Goal: Task Accomplishment & Management: Use online tool/utility

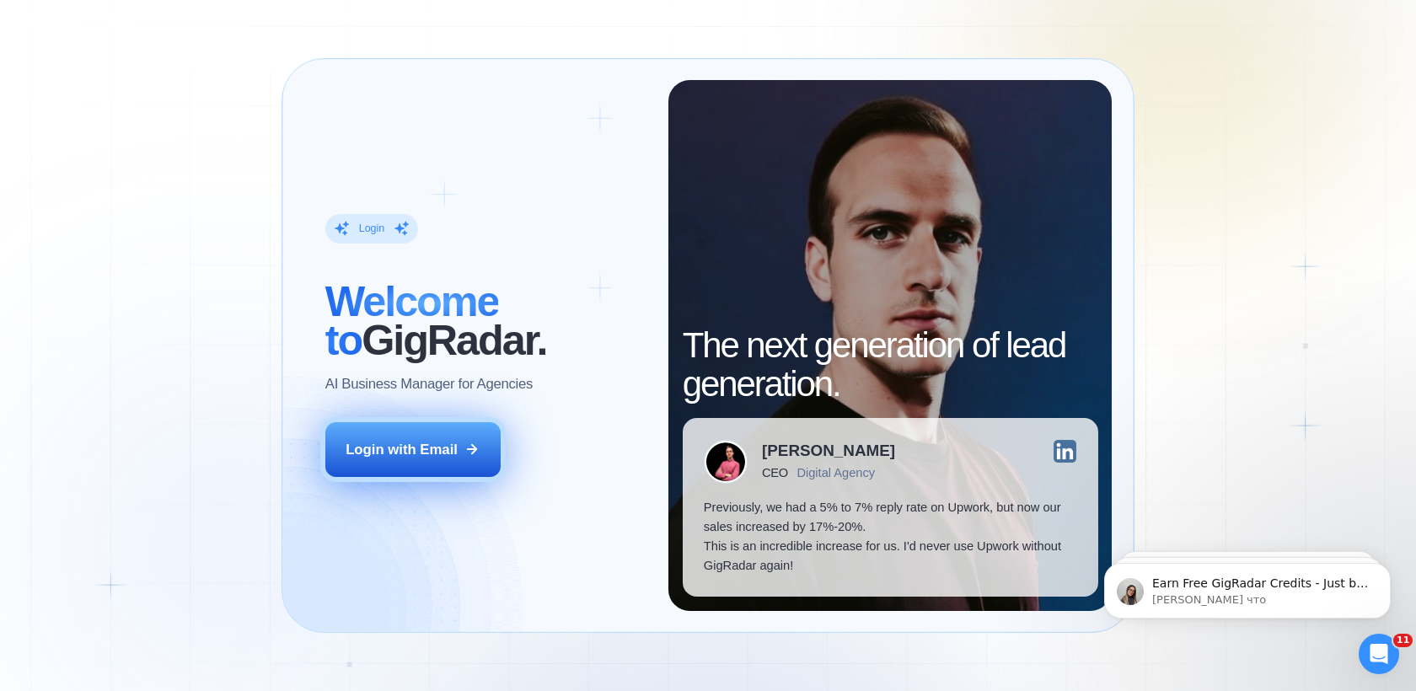
click at [425, 456] on div "Login with Email" at bounding box center [401, 449] width 112 height 19
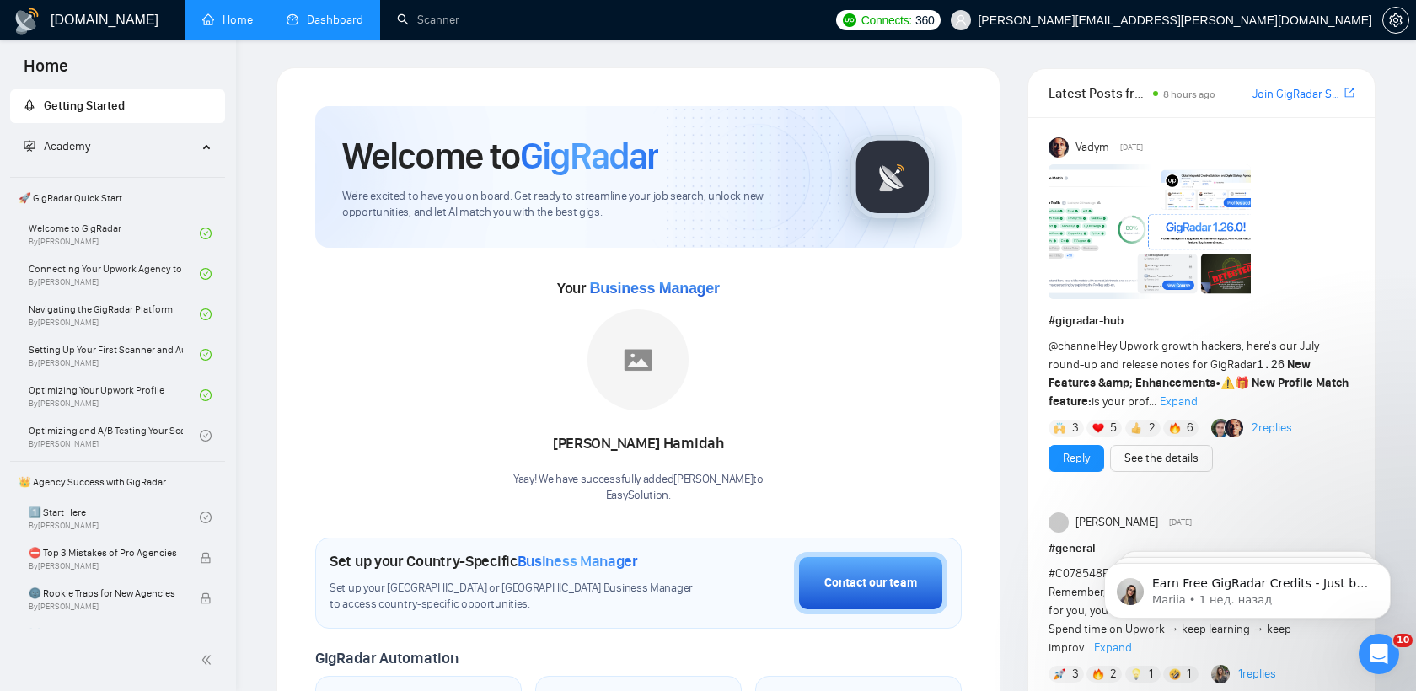
click at [316, 22] on link "Dashboard" at bounding box center [325, 20] width 77 height 14
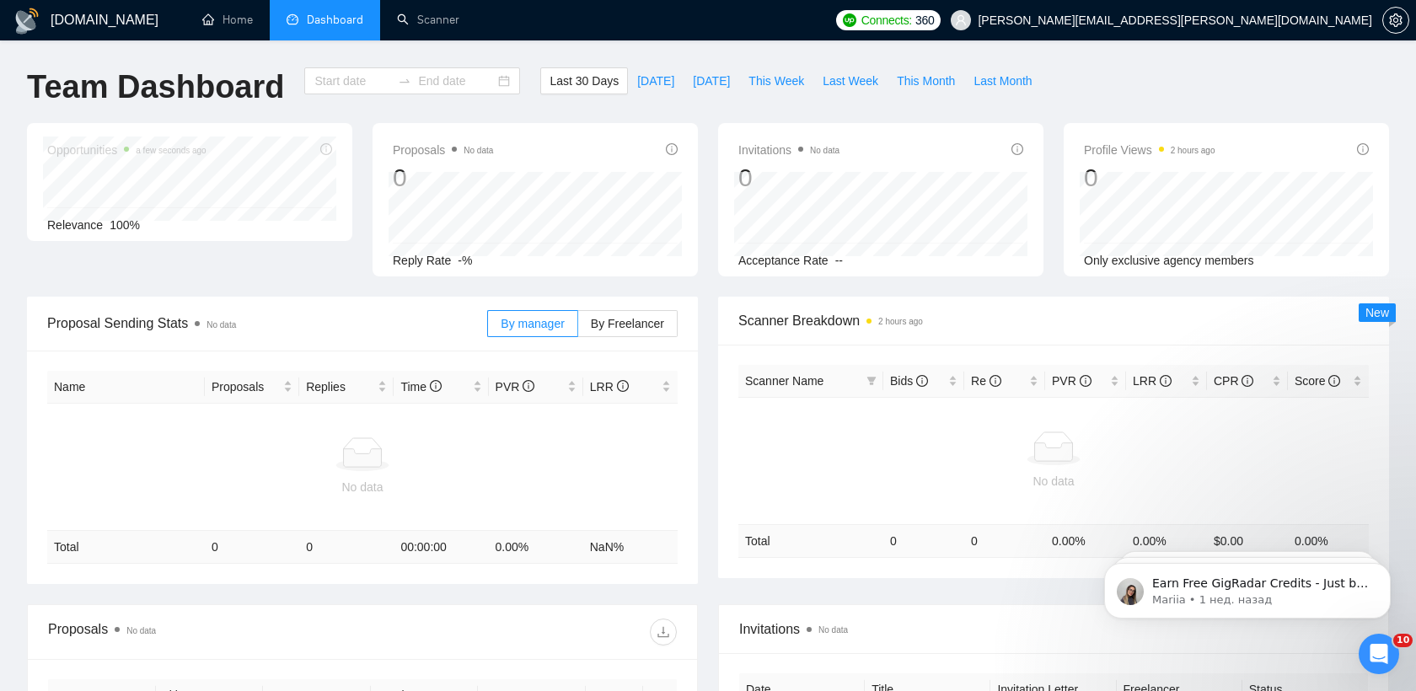
type input "[DATE]"
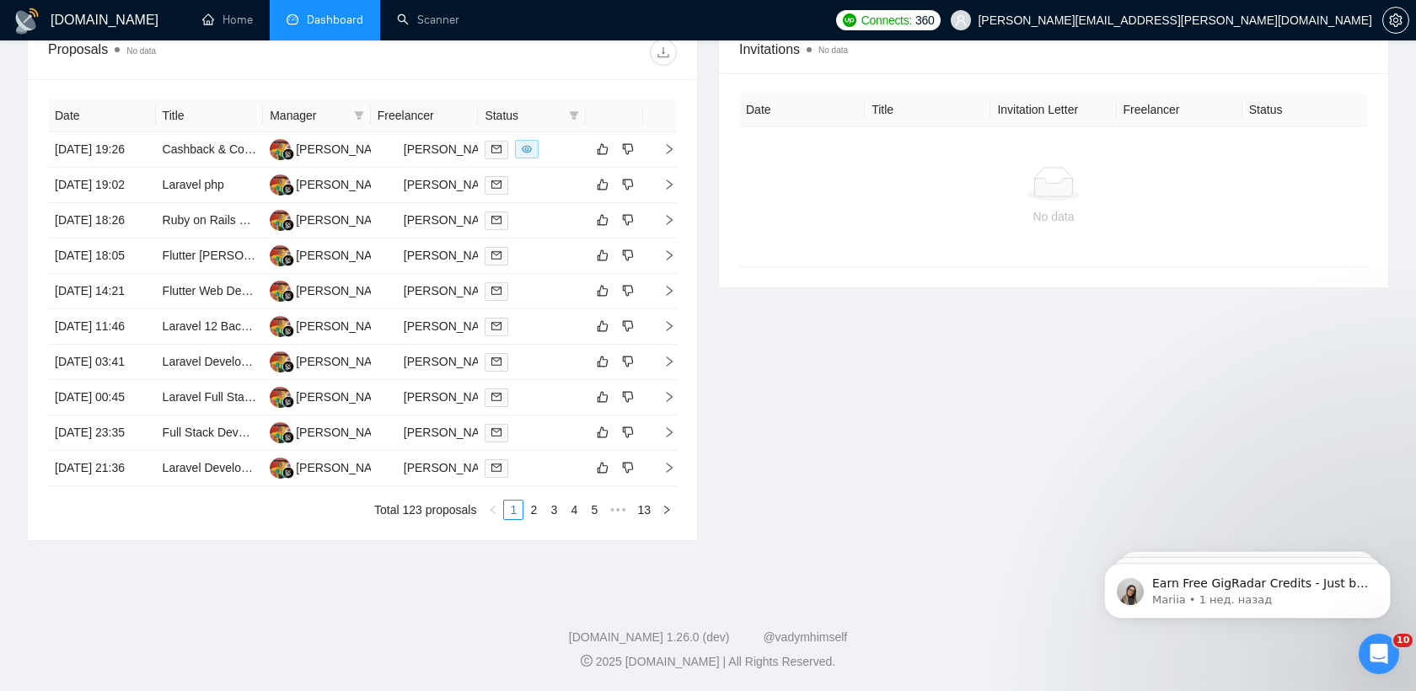
scroll to position [653, 0]
click at [531, 519] on link "2" at bounding box center [533, 510] width 19 height 19
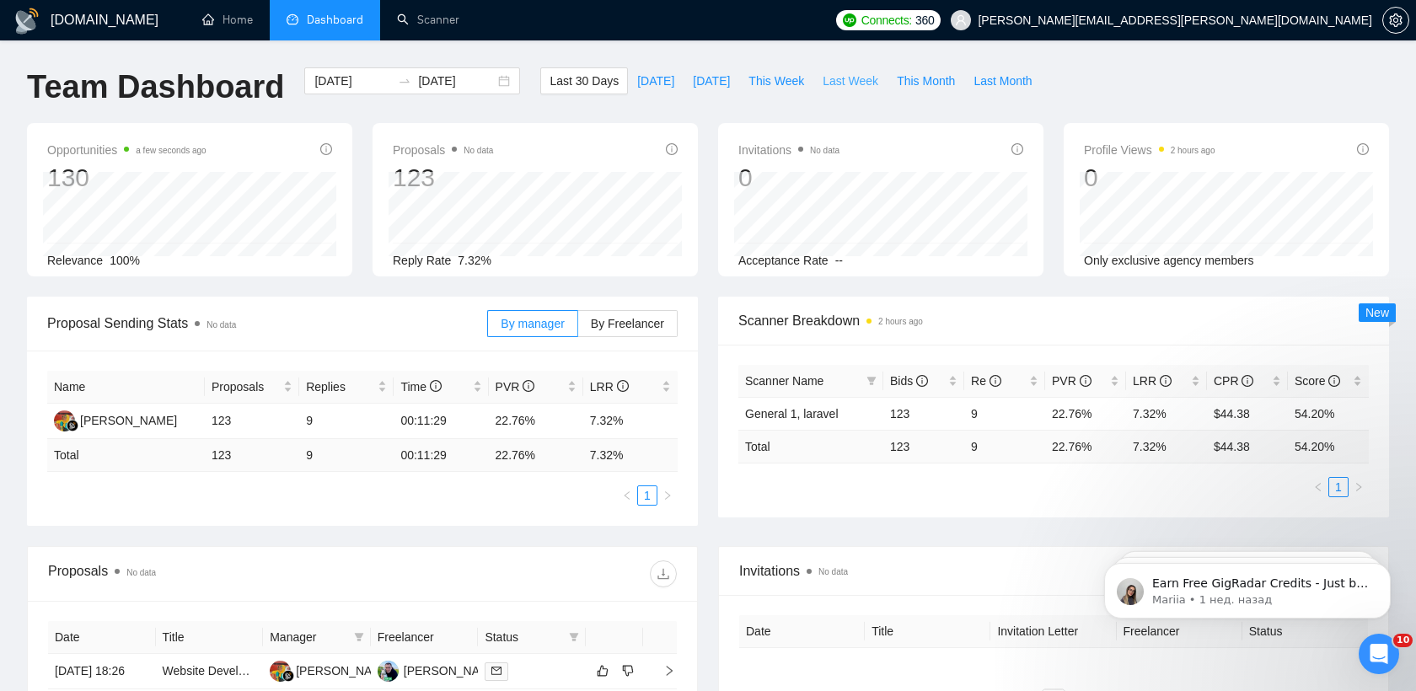
click at [837, 84] on span "Last Week" at bounding box center [850, 81] width 56 height 19
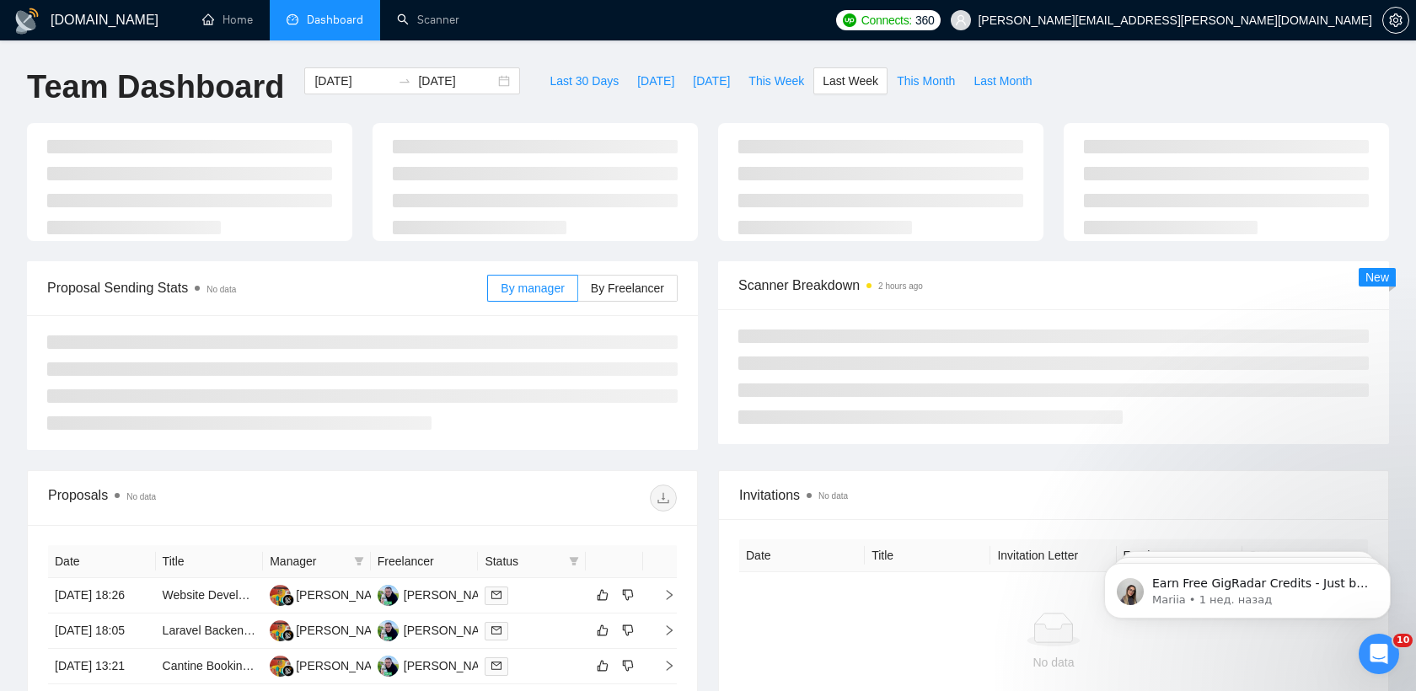
type input "[DATE]"
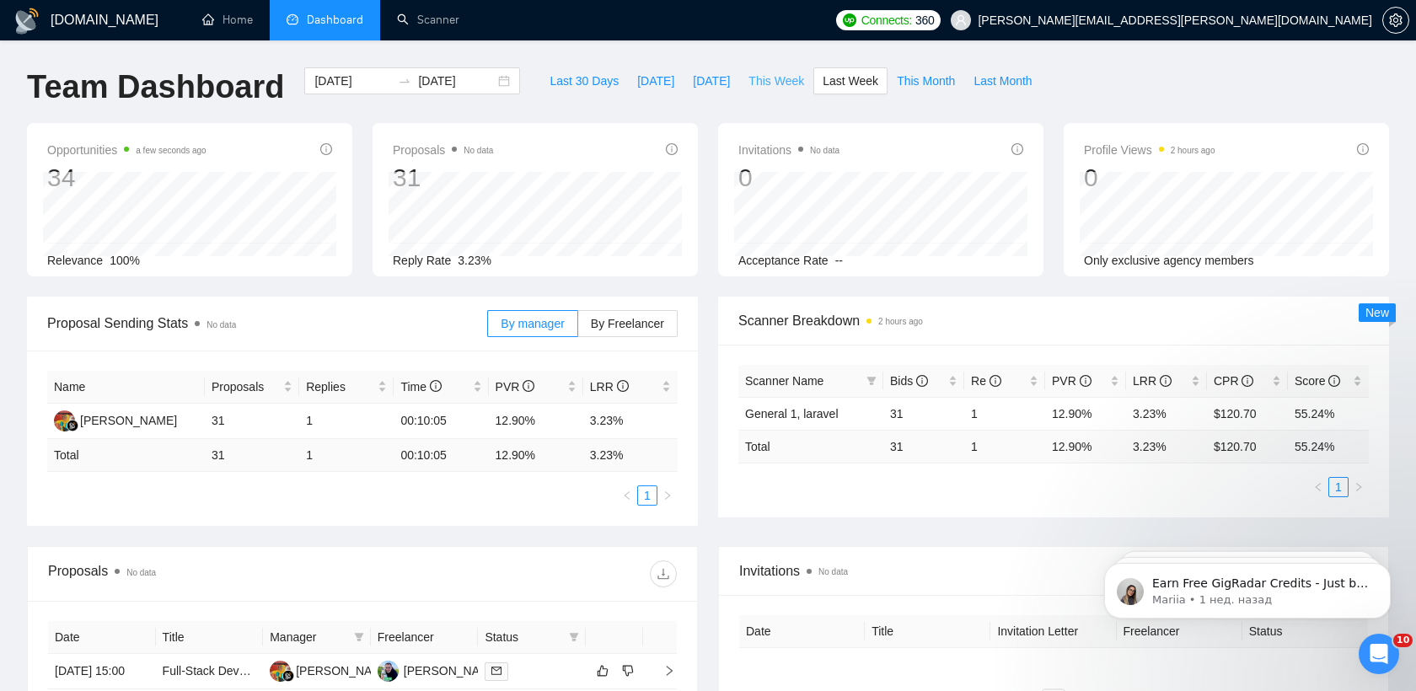
click at [793, 82] on span "This Week" at bounding box center [776, 81] width 56 height 19
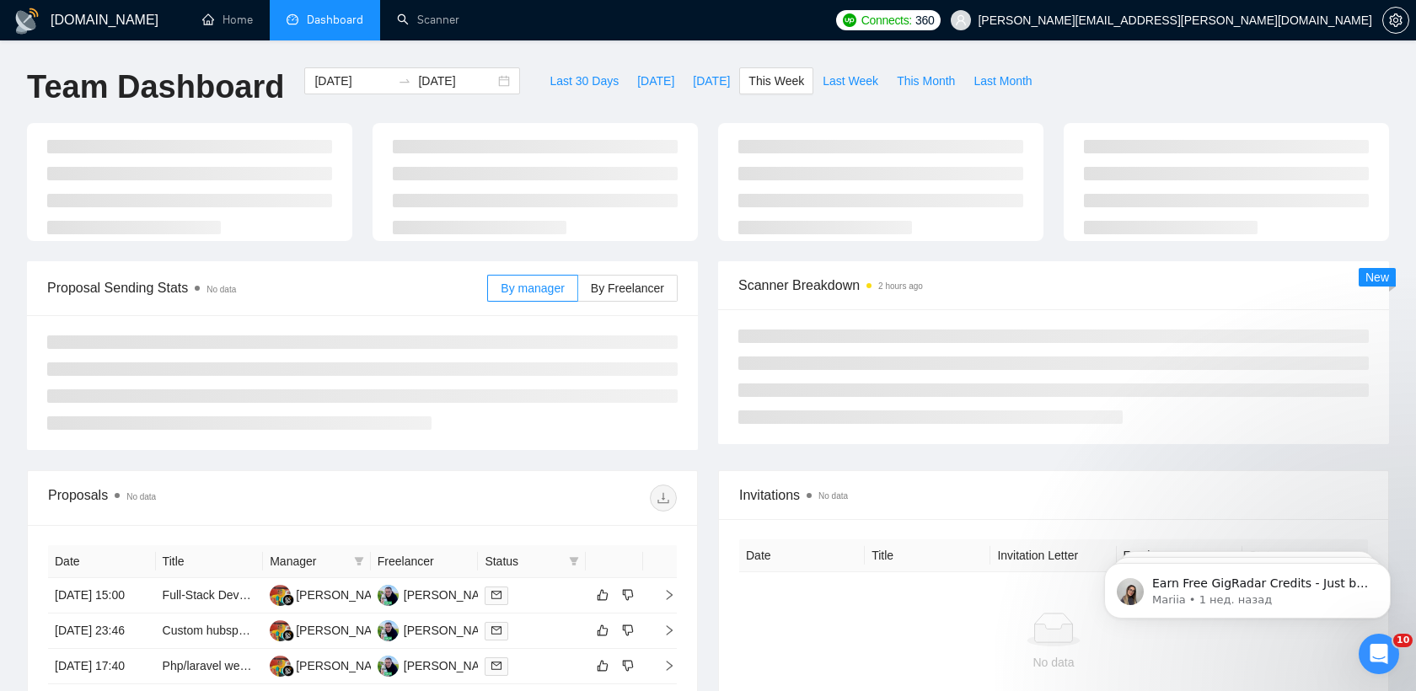
type input "[DATE]"
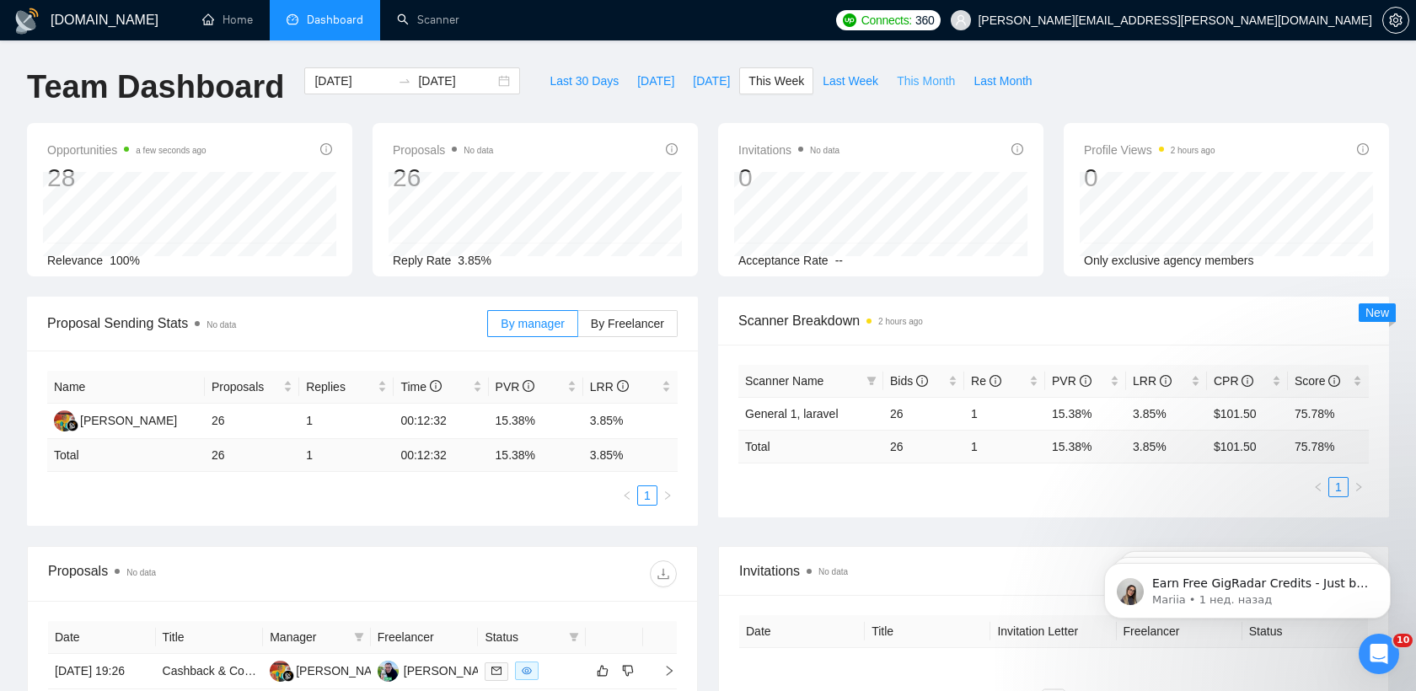
click at [934, 88] on span "This Month" at bounding box center [926, 81] width 58 height 19
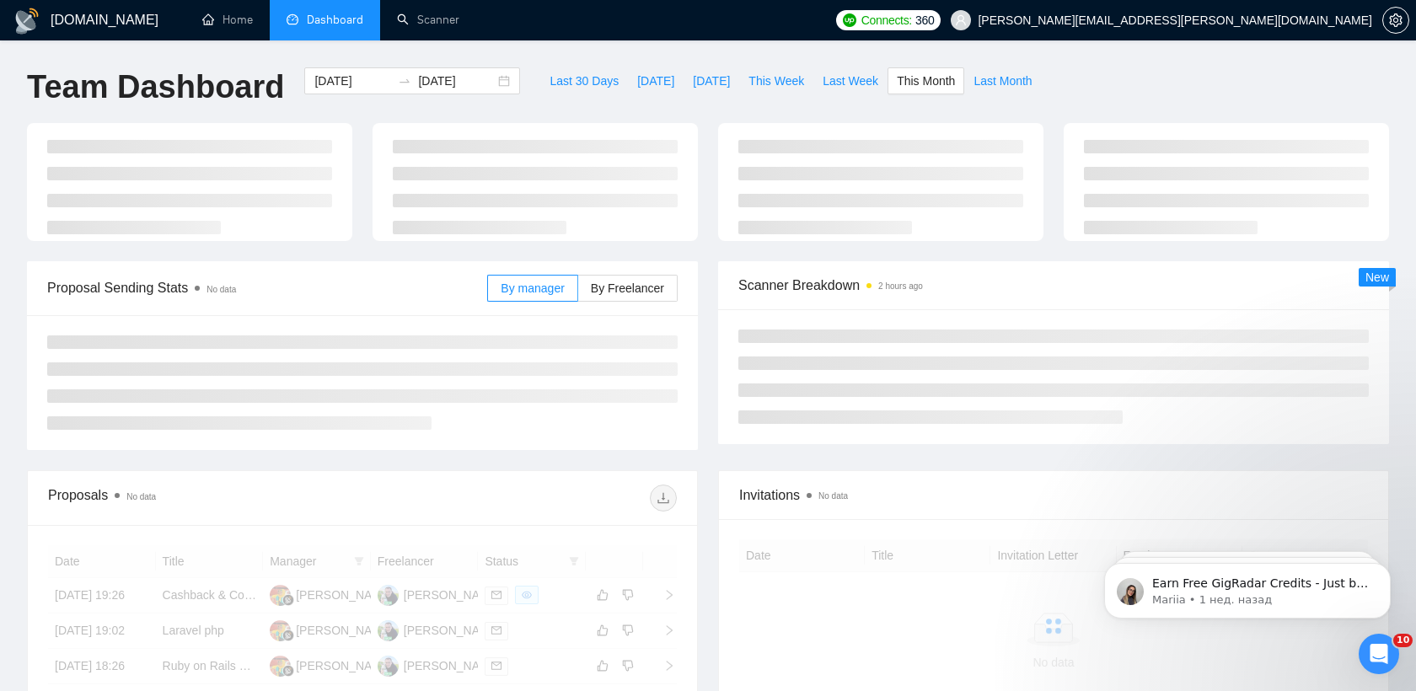
type input "[DATE]"
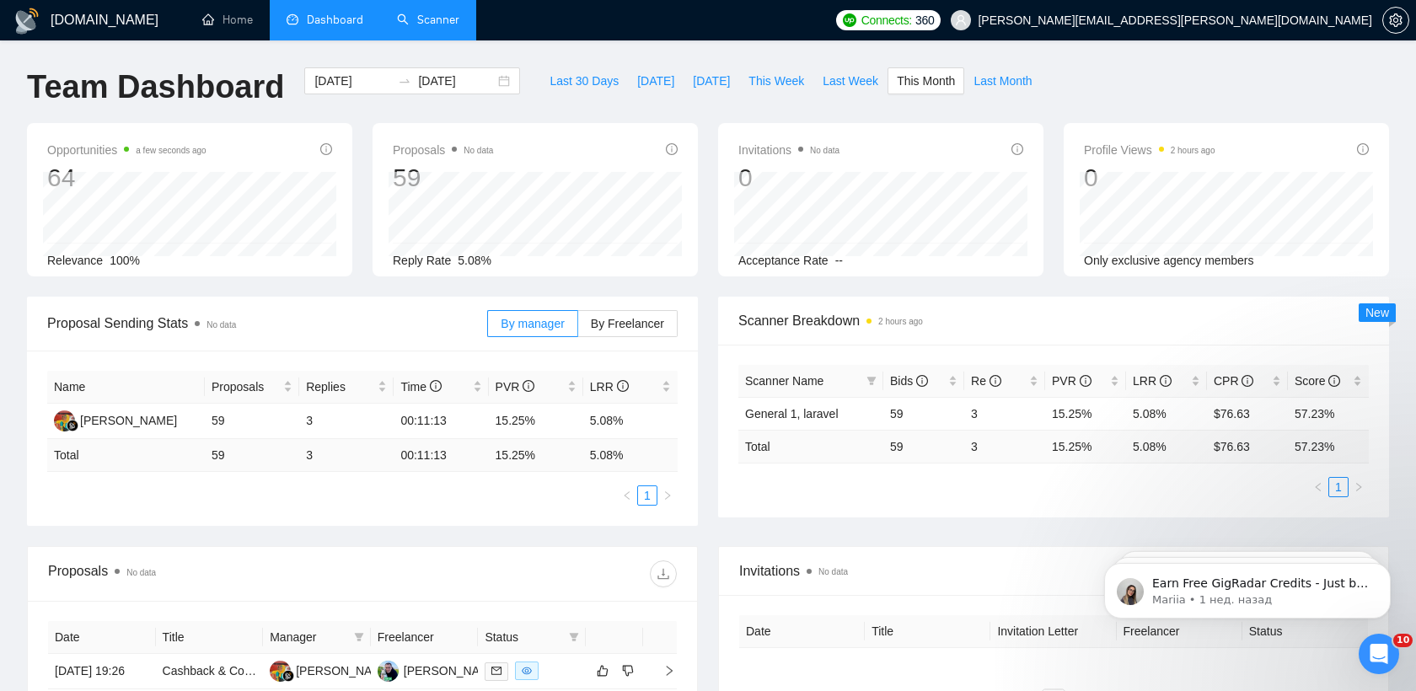
click at [435, 27] on link "Scanner" at bounding box center [428, 20] width 62 height 14
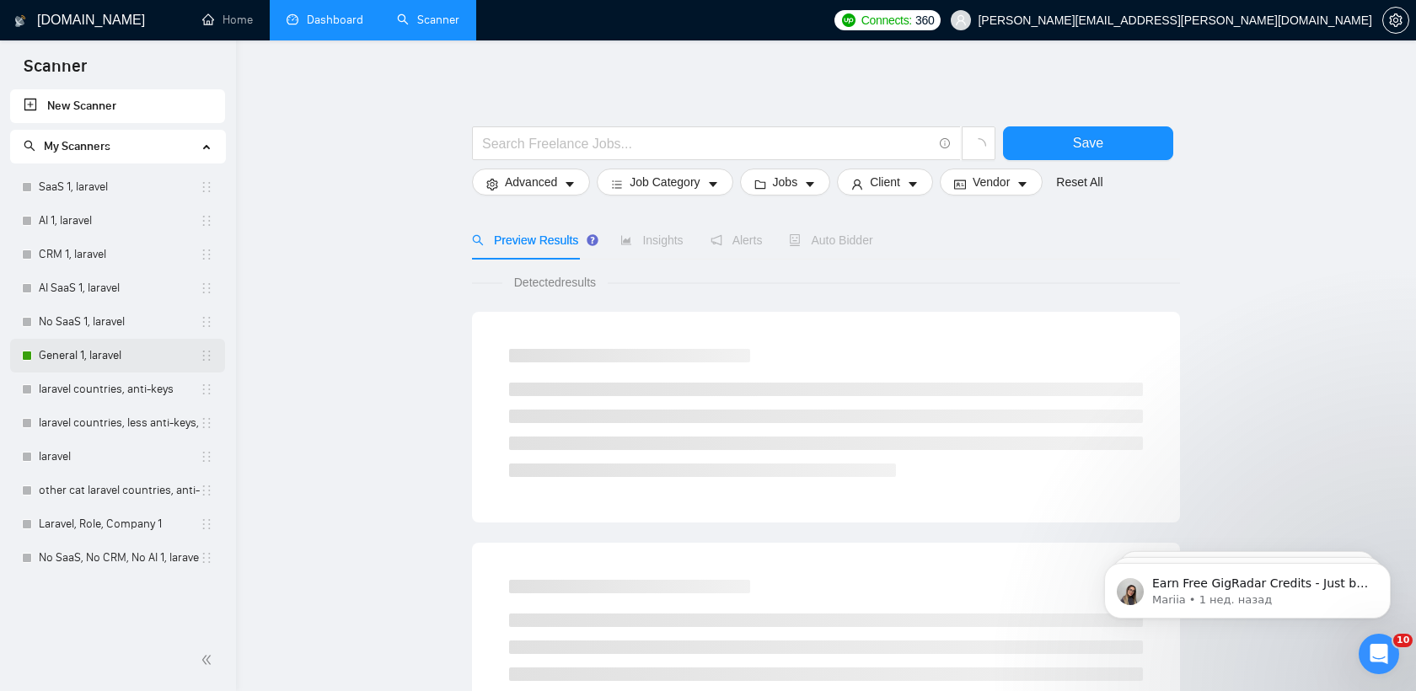
click at [144, 359] on link "General 1, laravel" at bounding box center [119, 356] width 161 height 34
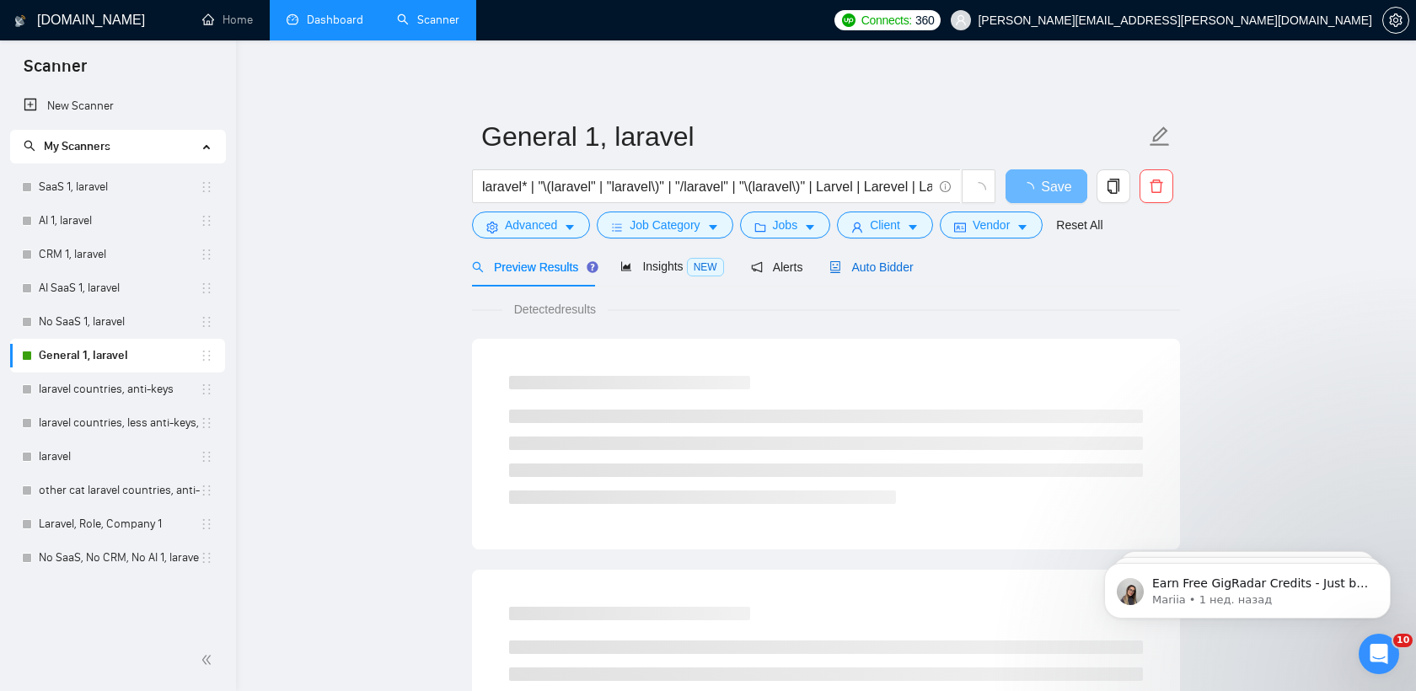
click at [884, 274] on div "Auto Bidder" at bounding box center [870, 267] width 83 height 19
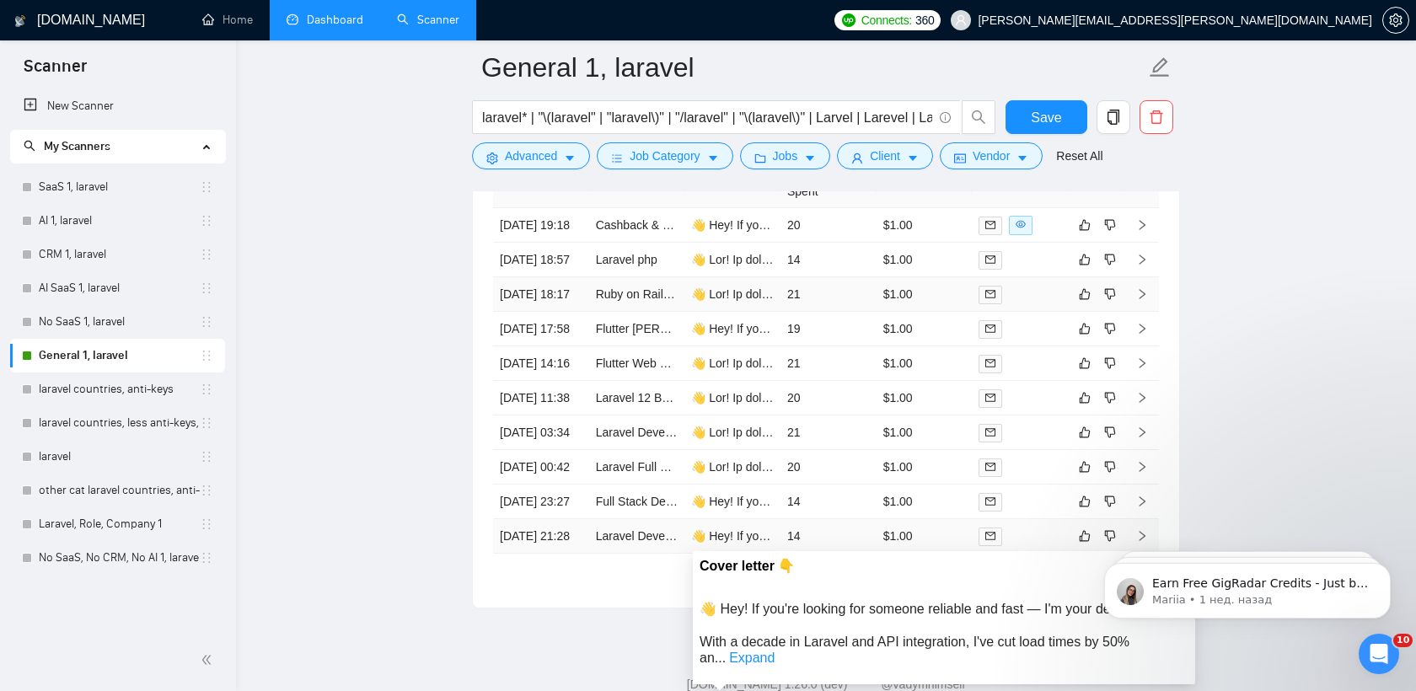
scroll to position [4250, 0]
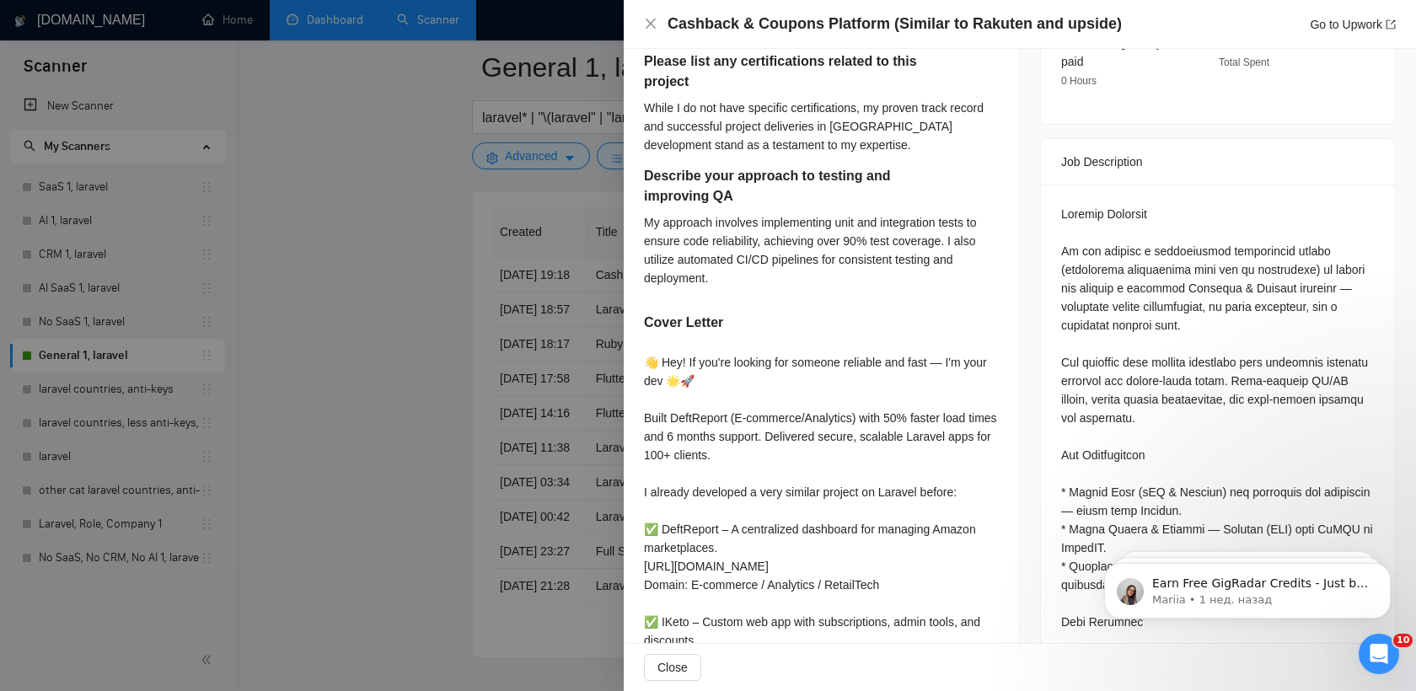
scroll to position [577, 0]
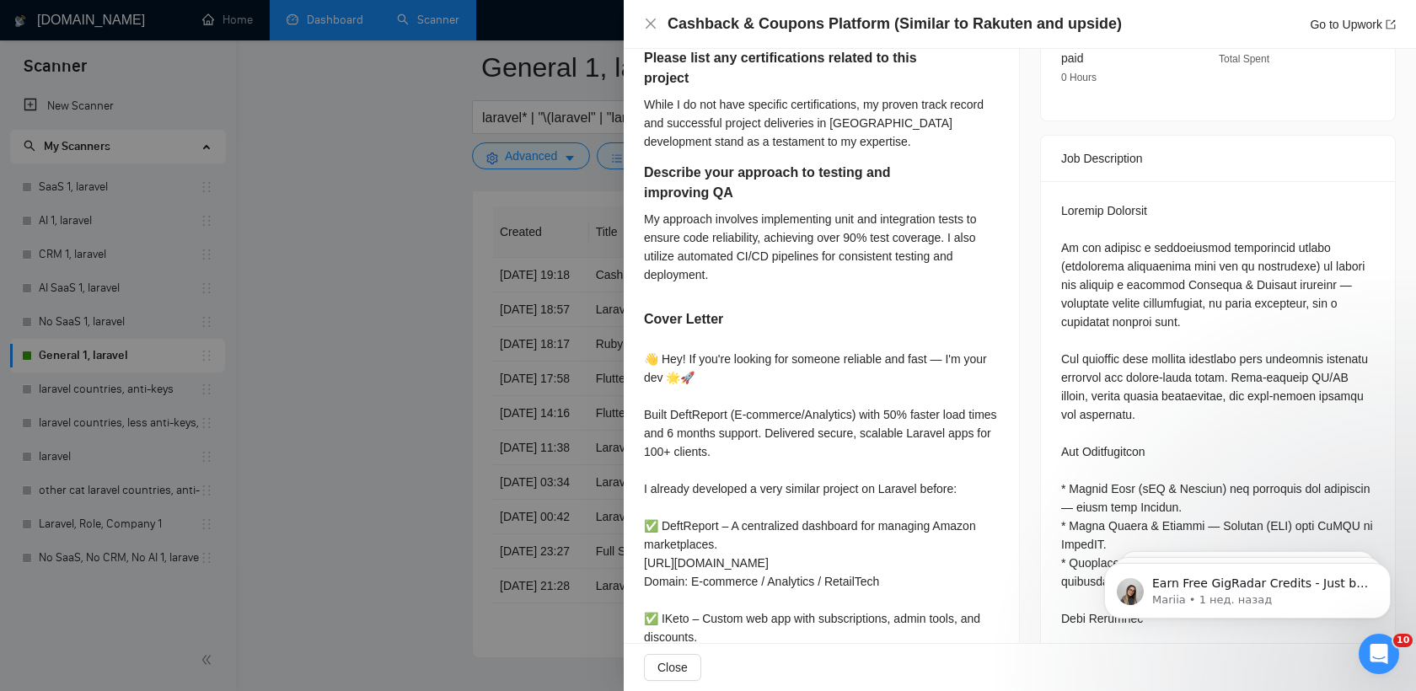
click at [591, 410] on div at bounding box center [708, 345] width 1416 height 691
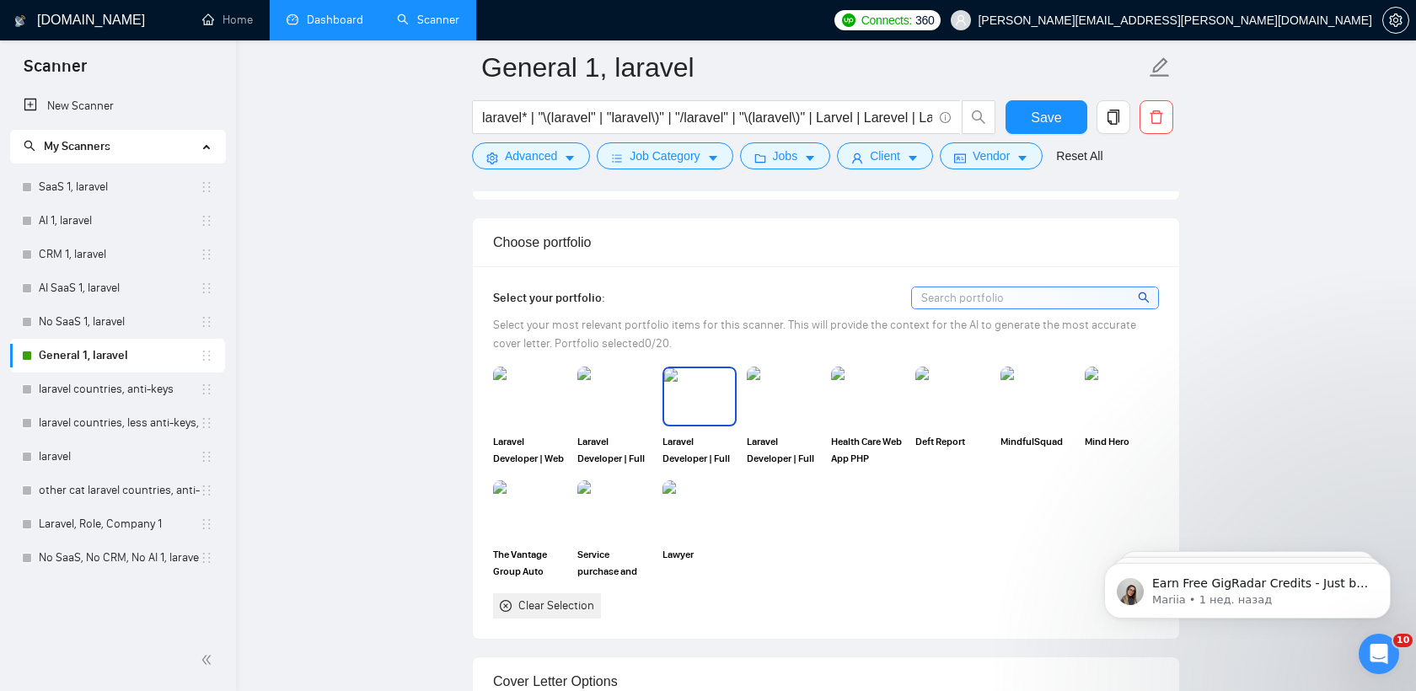
scroll to position [1430, 0]
click at [548, 394] on img at bounding box center [530, 395] width 71 height 56
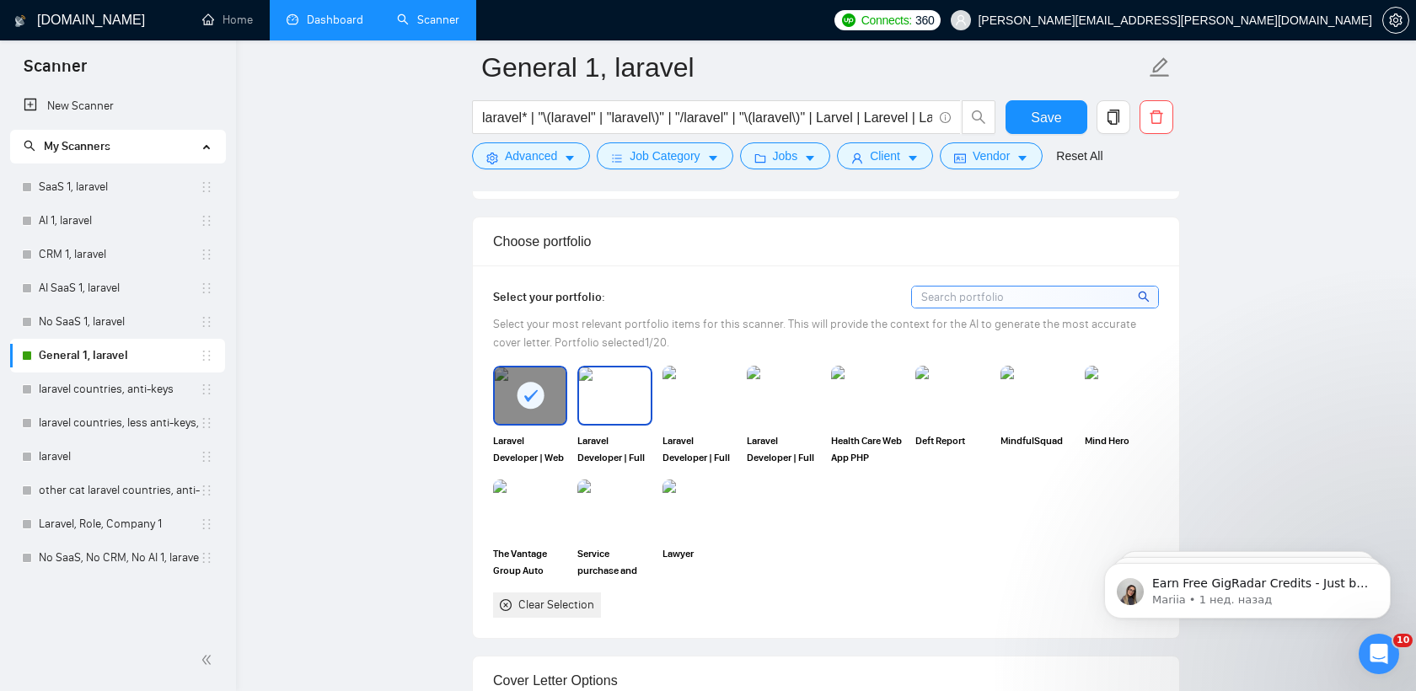
click at [614, 394] on img at bounding box center [614, 395] width 71 height 56
click at [681, 394] on img at bounding box center [699, 395] width 71 height 56
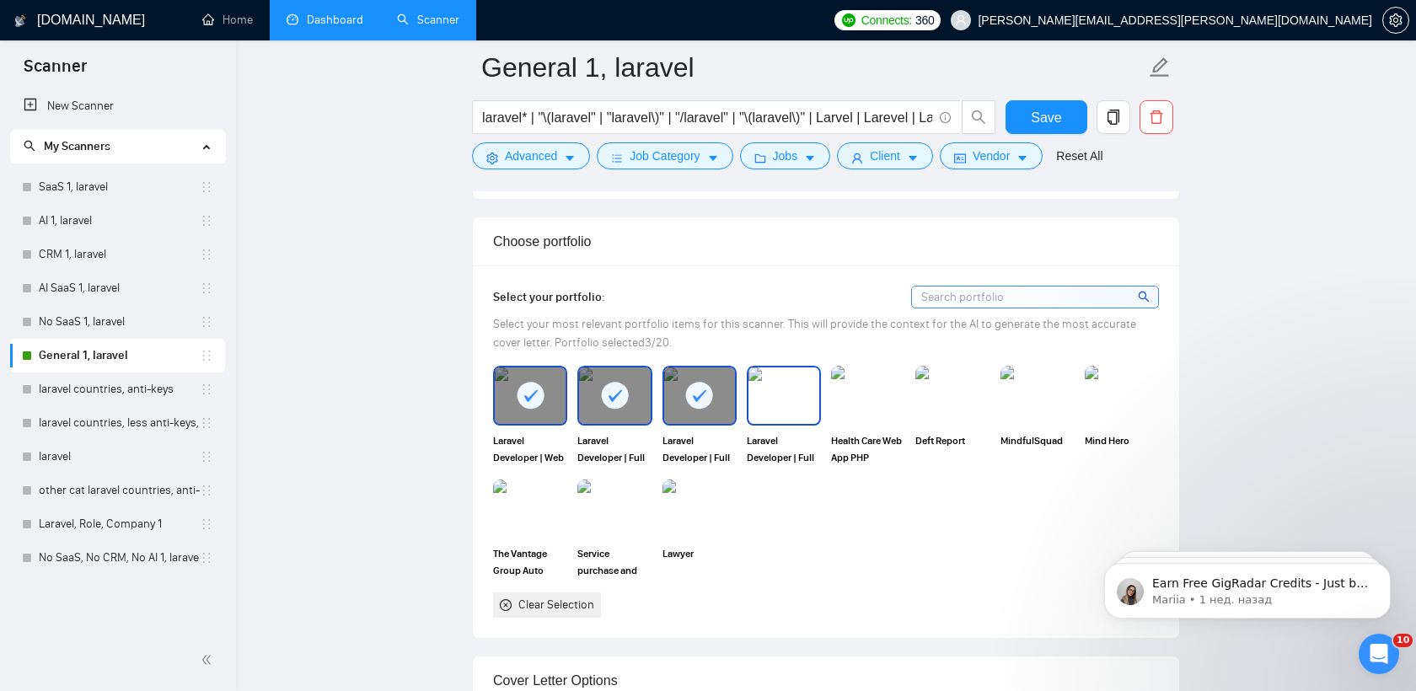
click at [763, 404] on img at bounding box center [783, 395] width 71 height 56
click at [850, 409] on img at bounding box center [868, 395] width 71 height 56
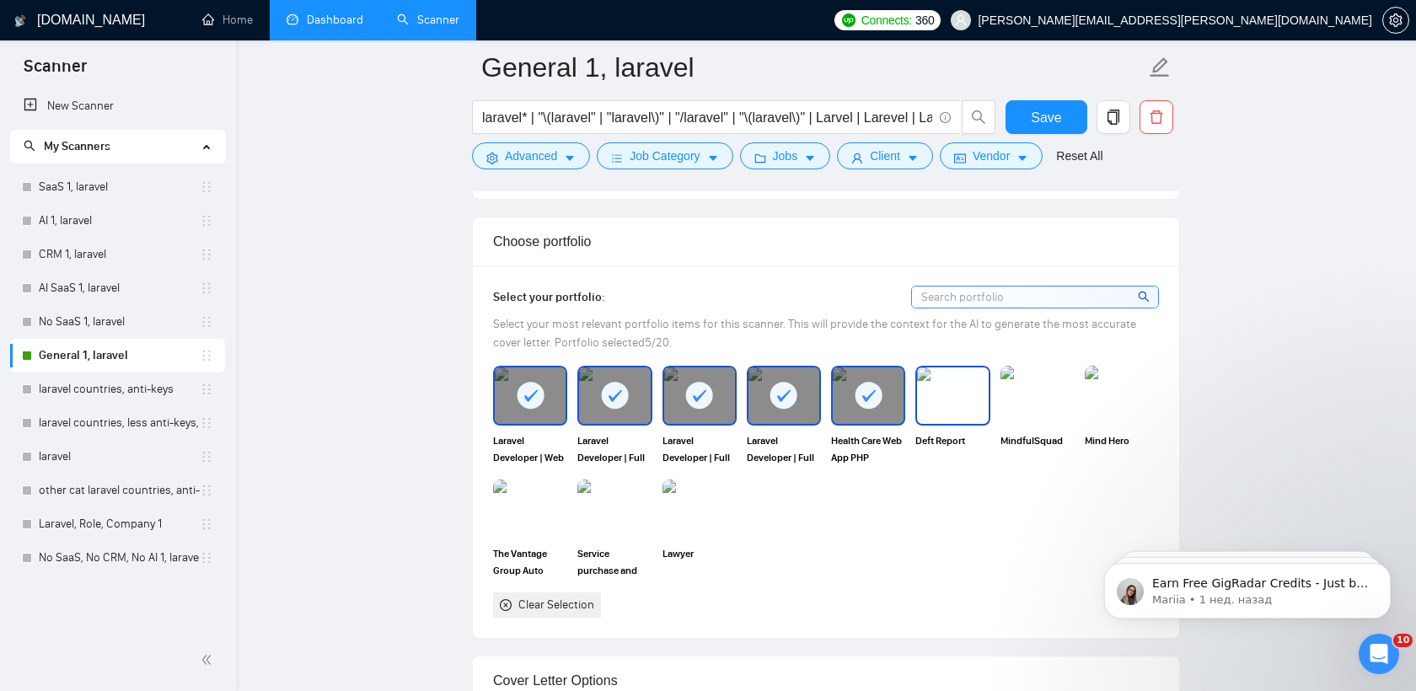
click at [931, 410] on img at bounding box center [952, 395] width 71 height 56
click at [1011, 414] on img at bounding box center [1037, 395] width 71 height 56
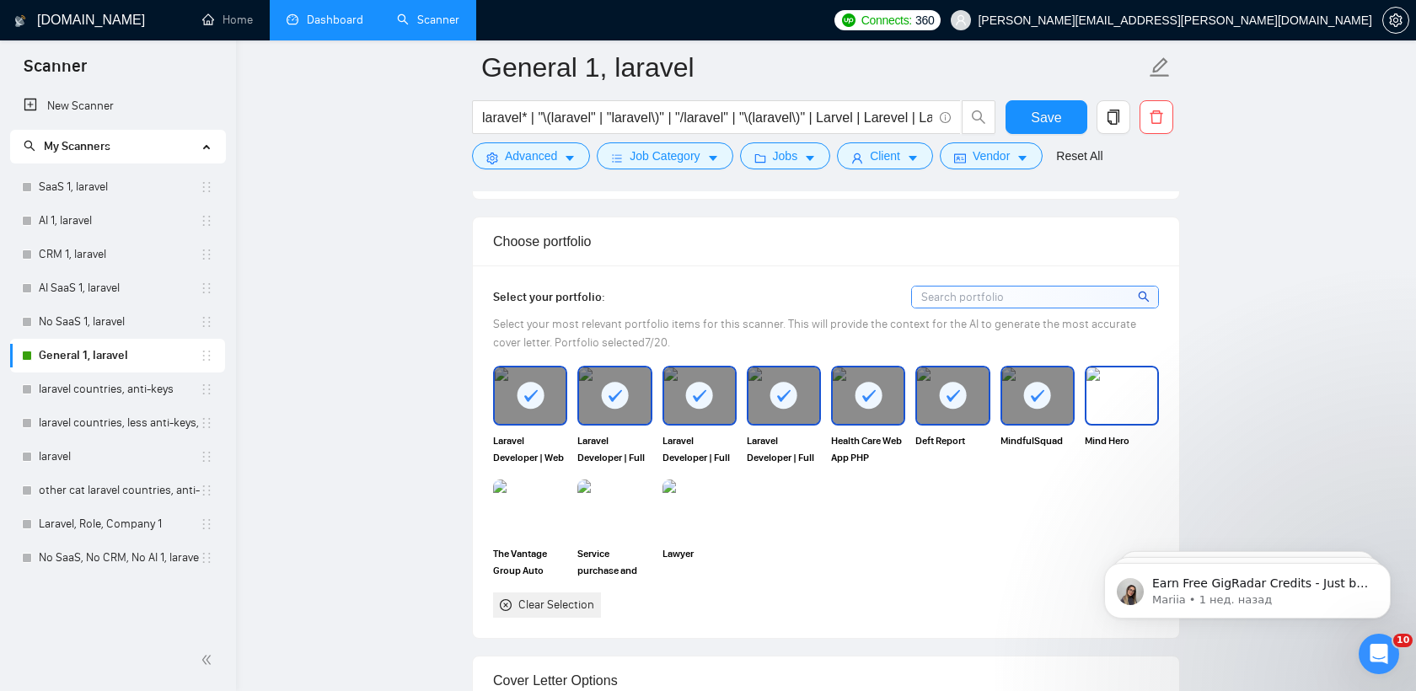
click at [1095, 414] on img at bounding box center [1121, 395] width 71 height 56
click at [547, 516] on img at bounding box center [530, 509] width 71 height 56
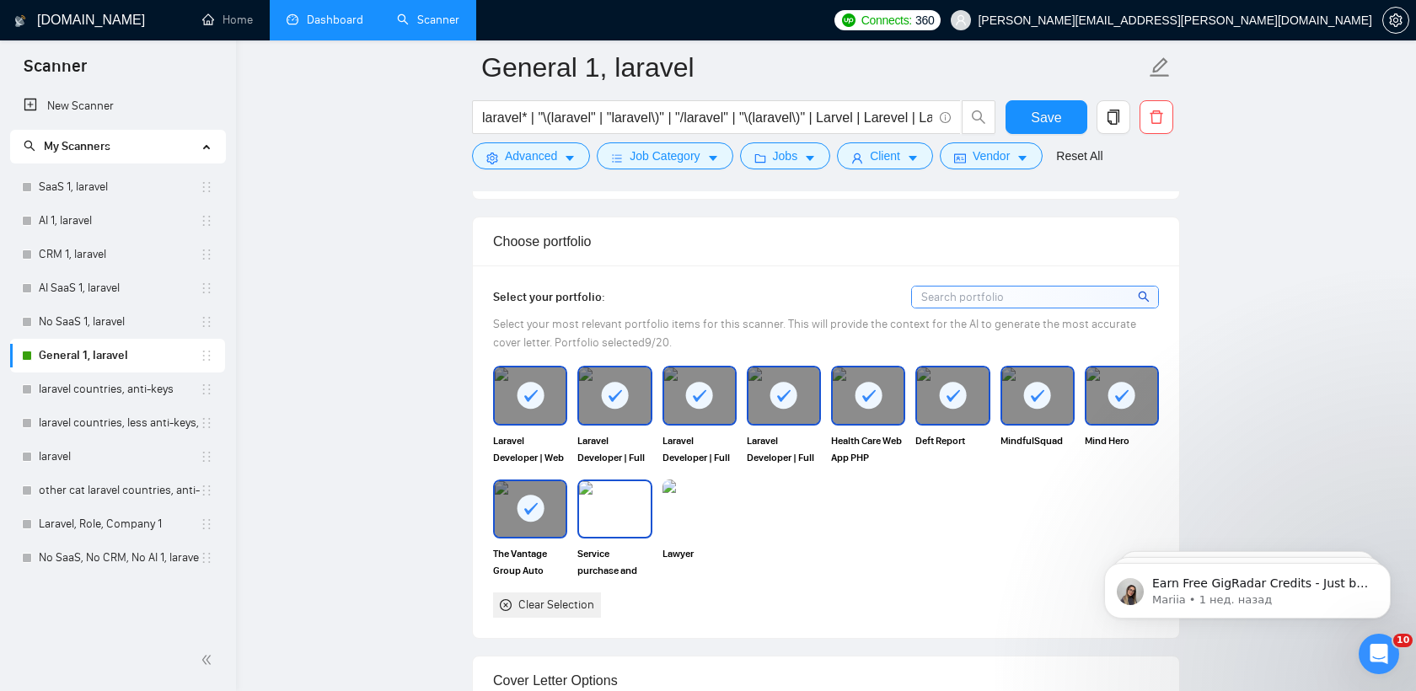
click at [591, 516] on img at bounding box center [614, 509] width 71 height 56
click at [696, 516] on img at bounding box center [699, 509] width 71 height 56
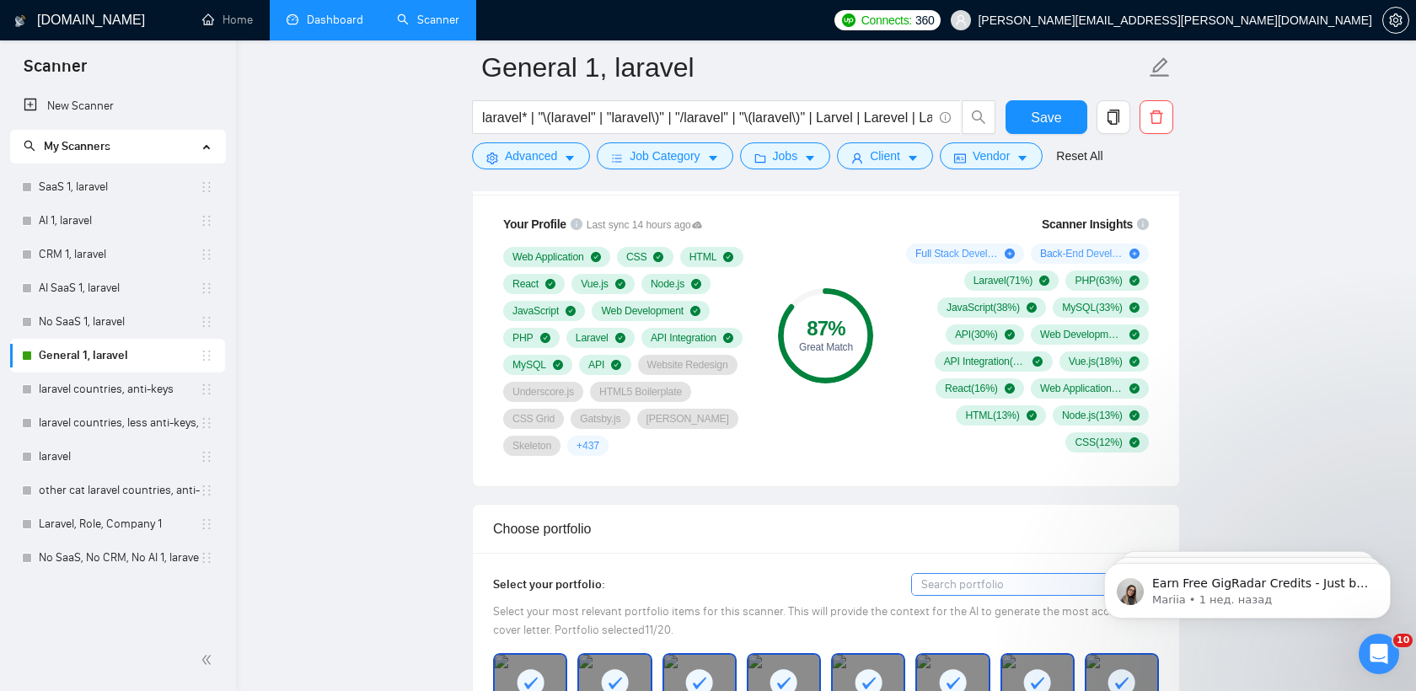
scroll to position [1137, 0]
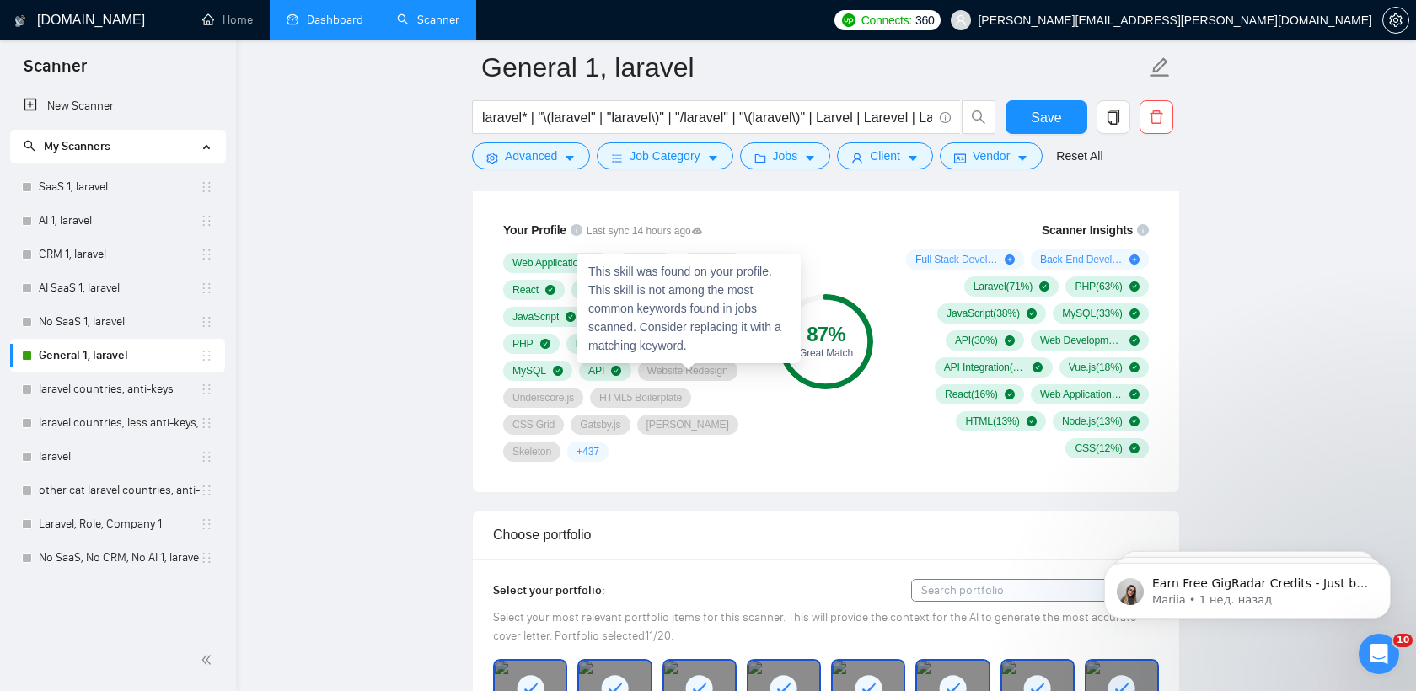
click at [692, 367] on span "Website Redesign" at bounding box center [687, 370] width 81 height 13
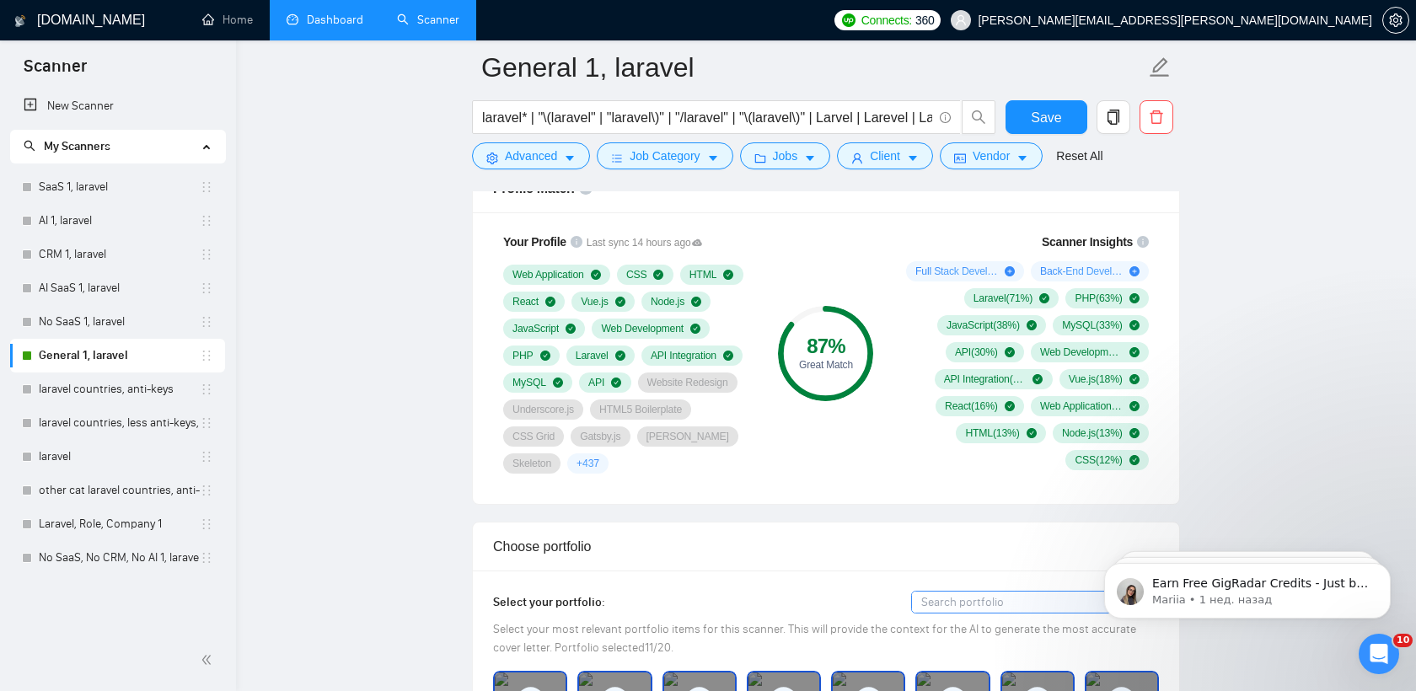
scroll to position [1122, 0]
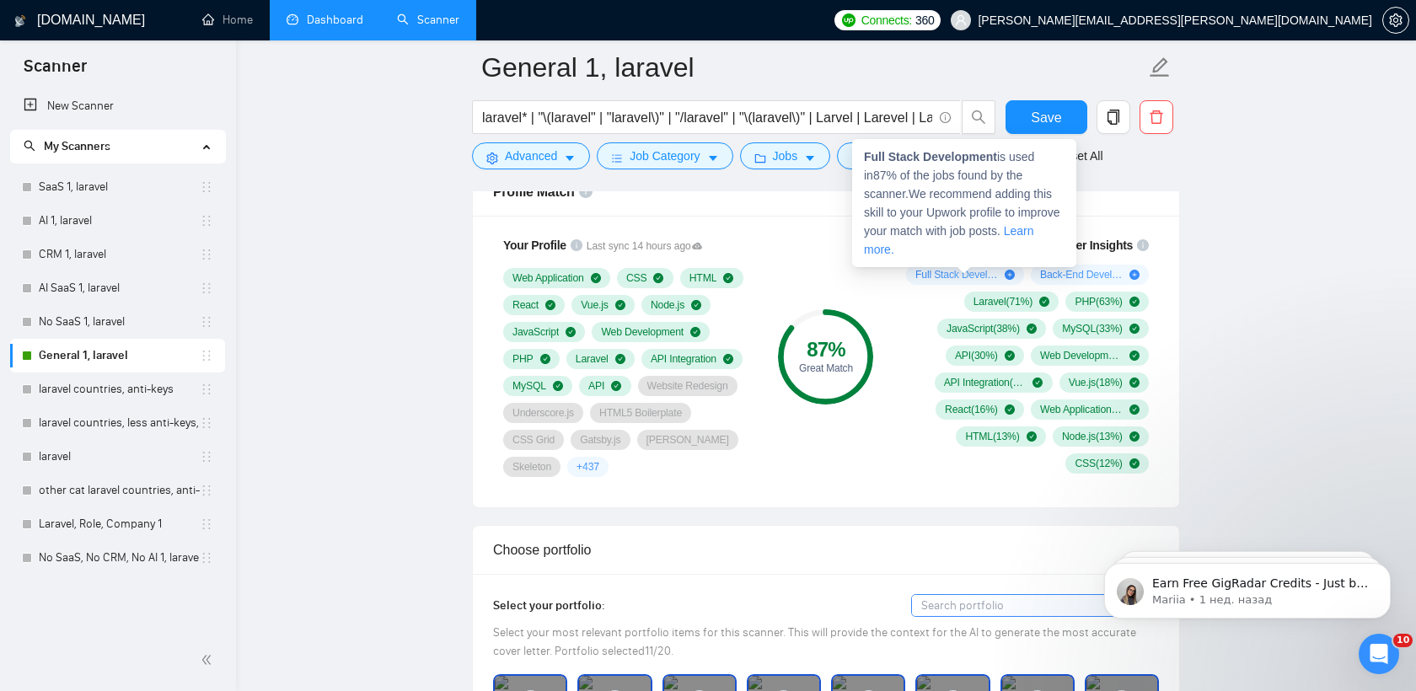
click at [1010, 272] on icon "plus-circle" at bounding box center [1009, 275] width 10 height 10
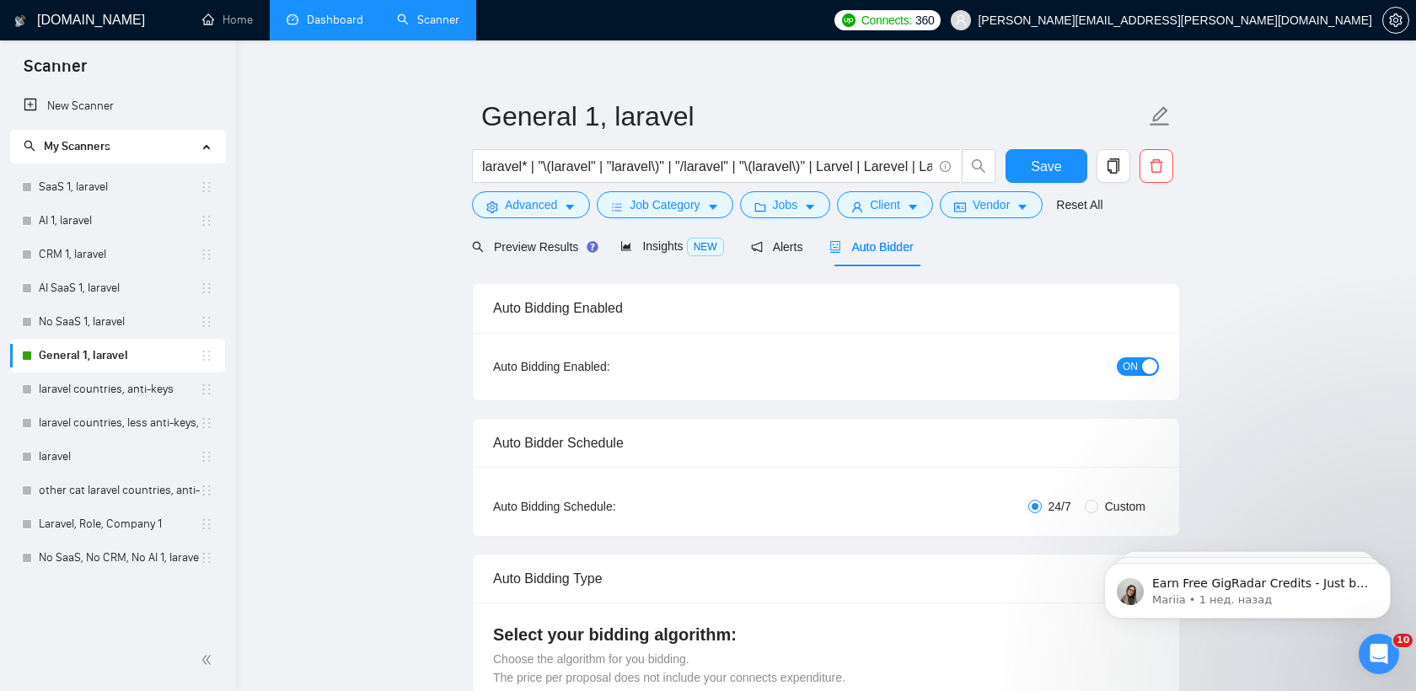
scroll to position [22, 0]
click at [1129, 366] on span "ON" at bounding box center [1129, 365] width 15 height 19
click at [1055, 163] on span "Save" at bounding box center [1046, 164] width 30 height 21
